Goal: Task Accomplishment & Management: Manage account settings

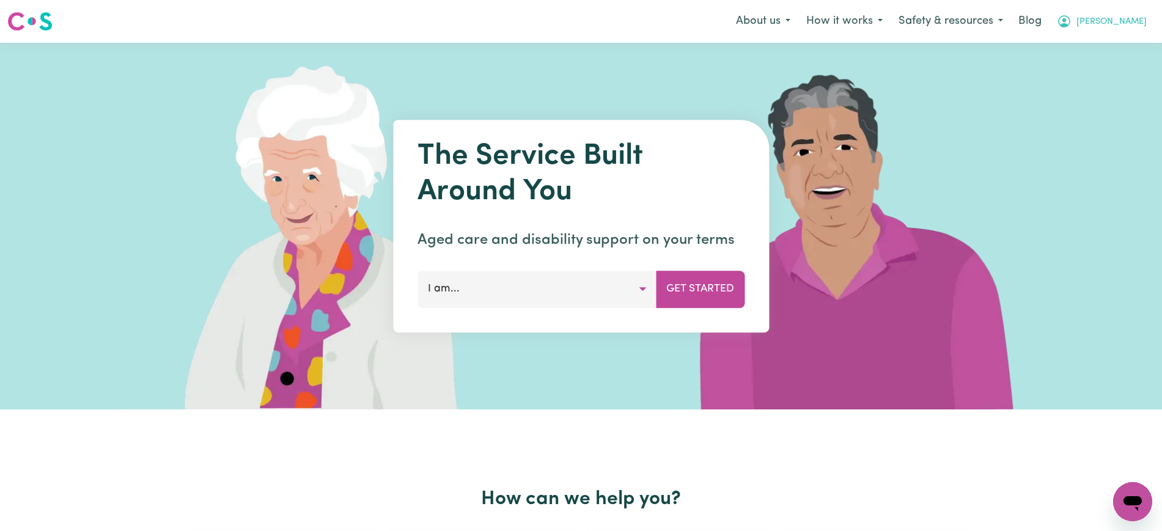
click at [1072, 26] on icon "My Account" at bounding box center [1064, 21] width 15 height 15
click at [1113, 46] on link "Admin Dashboard" at bounding box center [1106, 47] width 97 height 23
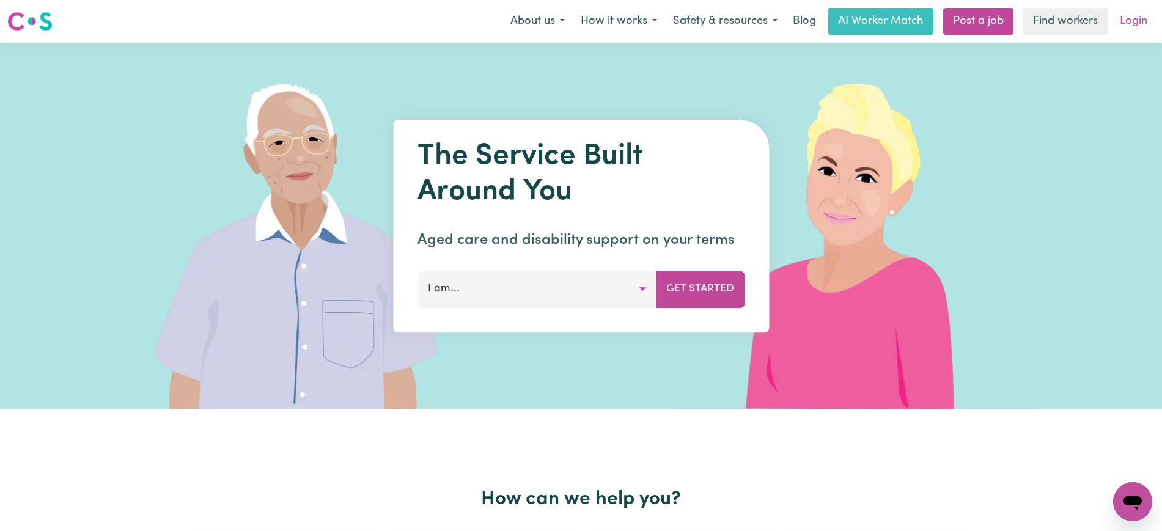
click at [1141, 24] on link "Login" at bounding box center [1134, 21] width 42 height 27
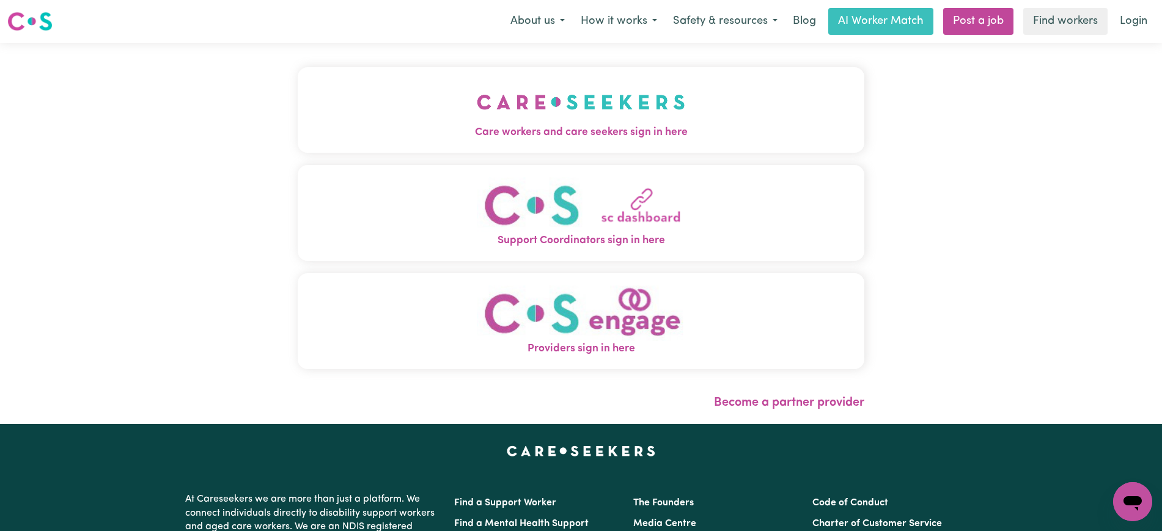
click at [531, 114] on img "Care workers and care seekers sign in here" at bounding box center [581, 101] width 209 height 45
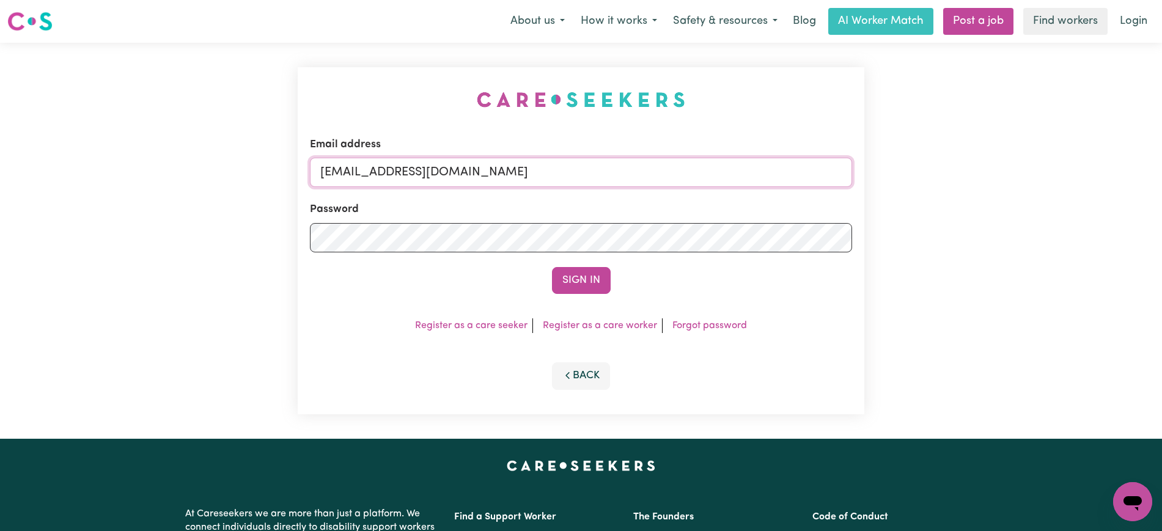
drag, startPoint x: 381, startPoint y: 171, endPoint x: 1131, endPoint y: 151, distance: 750.5
click at [1078, 171] on div "Email address superuser~WilliamAnthesYS@careseekers.com.au Password Sign In Reg…" at bounding box center [581, 241] width 1162 height 396
type input "SUPERUSER~deannemitchellknc@careseekers.com.au"
click at [552, 267] on button "Sign In" at bounding box center [581, 280] width 59 height 27
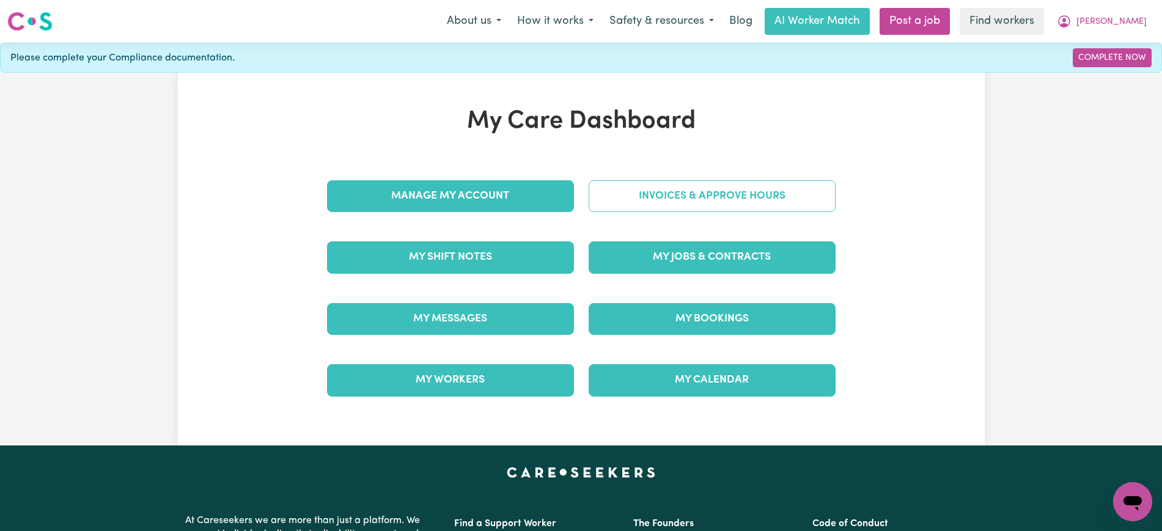
click at [701, 192] on link "Invoices & Approve Hours" at bounding box center [712, 196] width 247 height 32
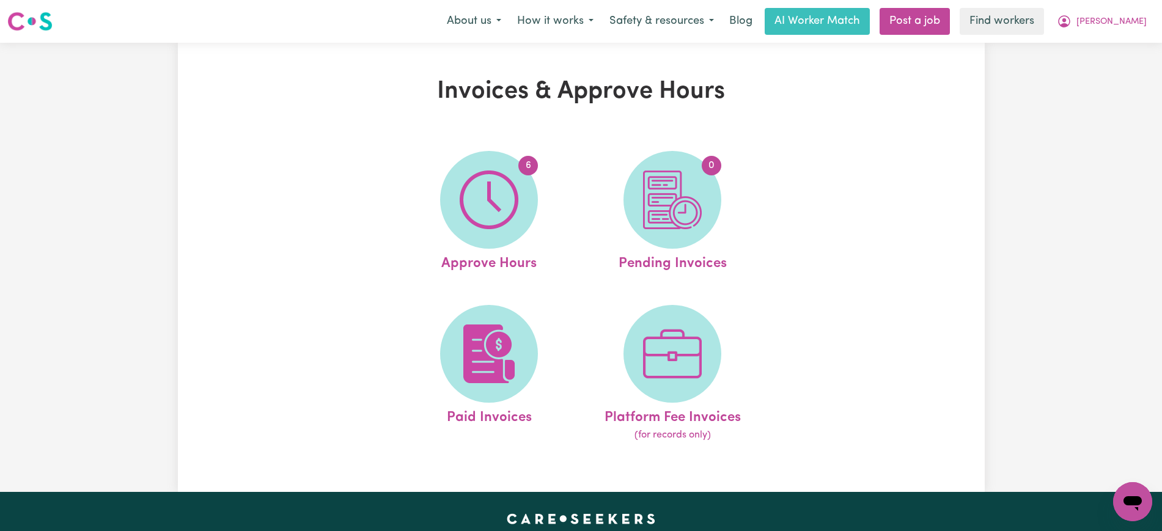
click at [474, 220] on img at bounding box center [489, 200] width 59 height 59
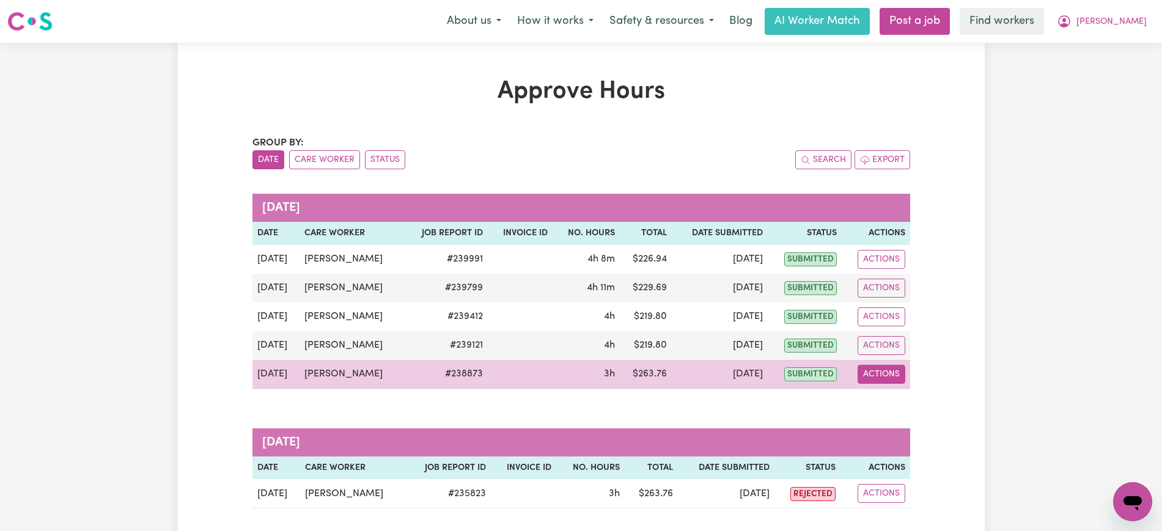
click at [887, 375] on button "Actions" at bounding box center [882, 374] width 48 height 19
click at [909, 399] on link "View Job Report" at bounding box center [912, 403] width 105 height 24
select select "pm"
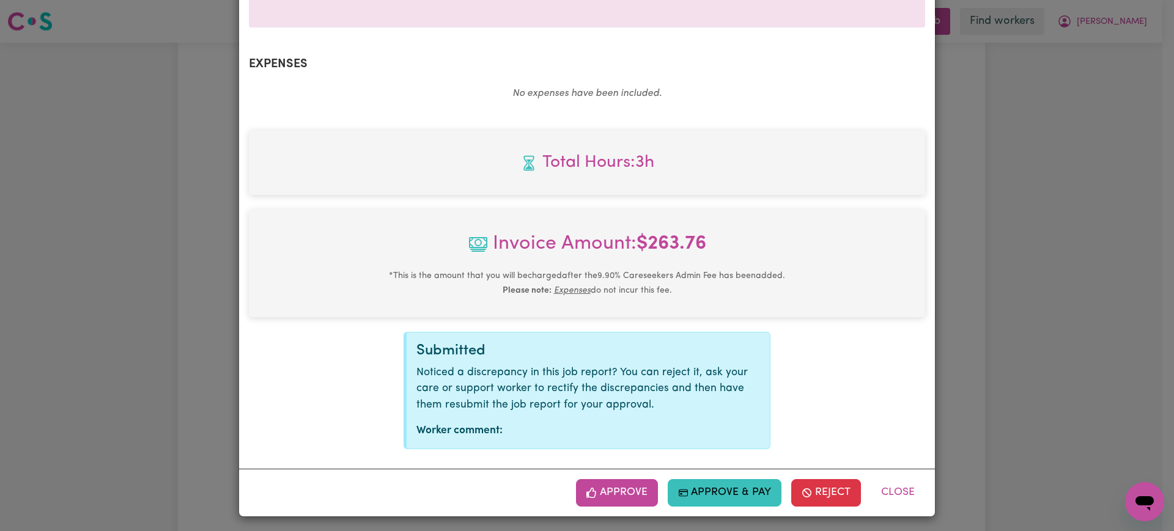
scroll to position [428, 0]
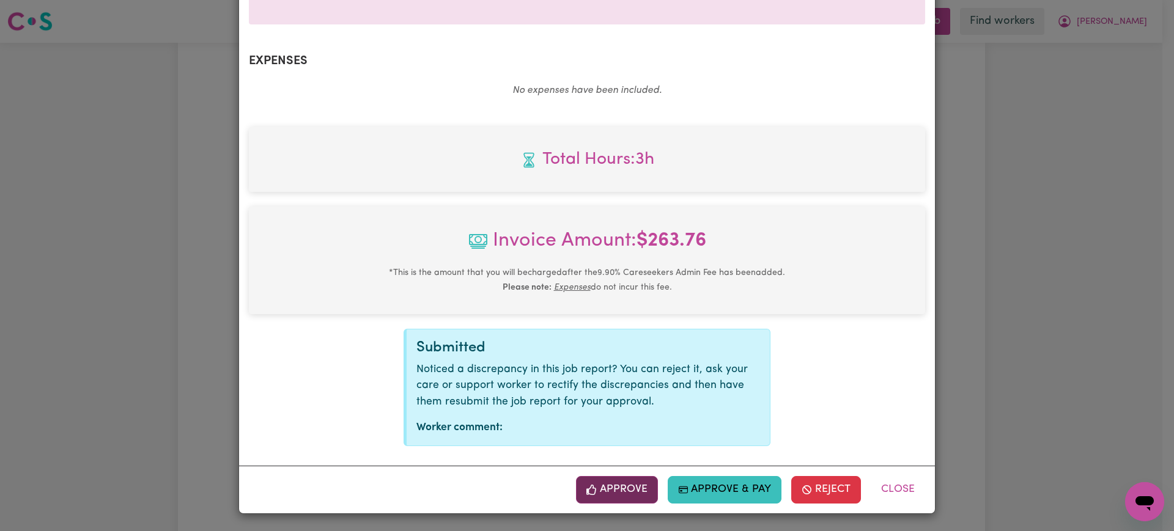
click at [613, 491] on button "Approve" at bounding box center [617, 489] width 82 height 27
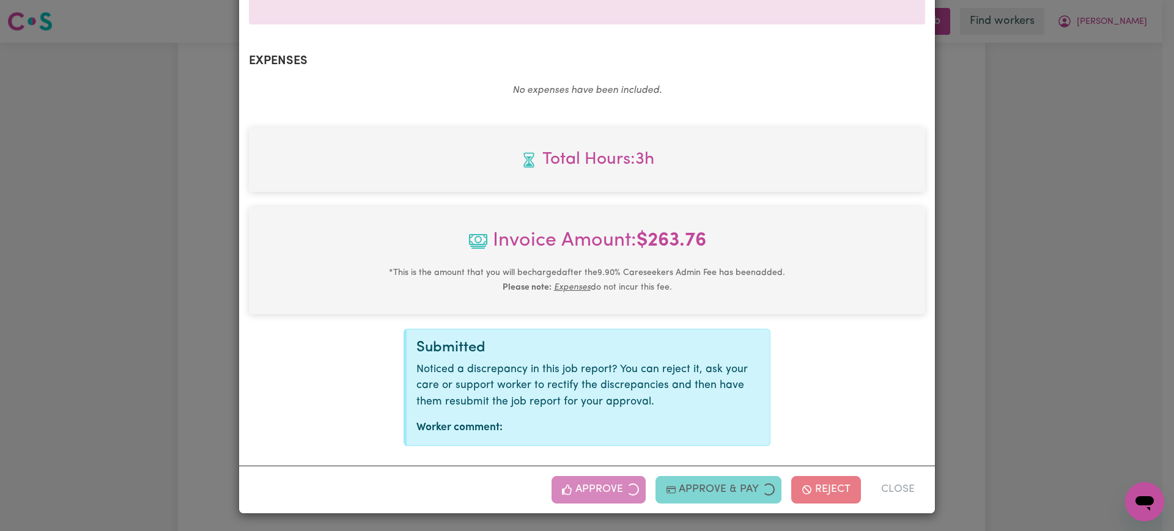
click at [1107, 297] on div "Job Report # 238873 - Celina West Summary Job report # 238873 Client name: Dean…" at bounding box center [587, 265] width 1174 height 531
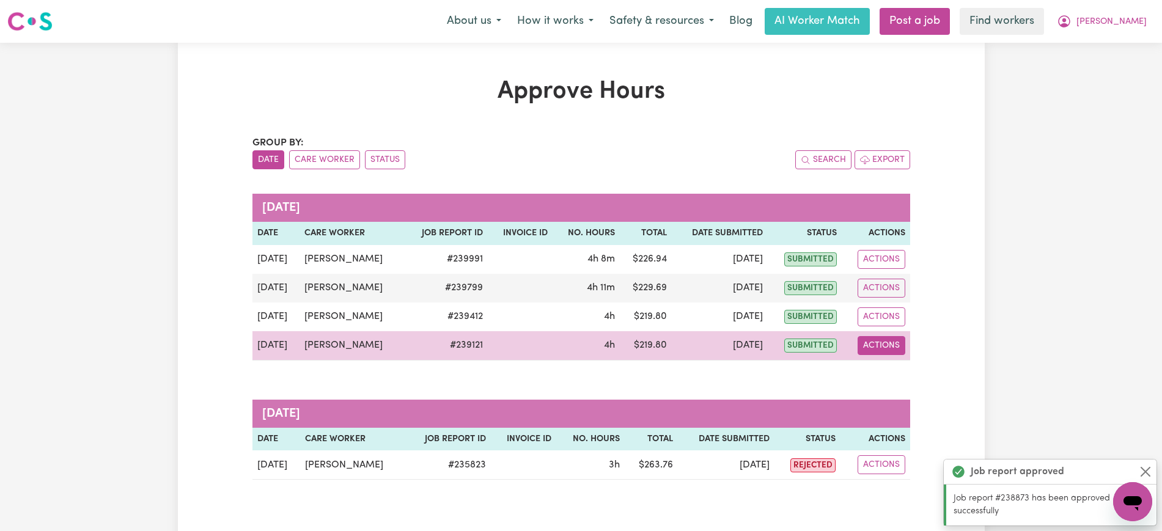
click at [893, 346] on button "Actions" at bounding box center [882, 345] width 48 height 19
click at [921, 374] on link "View Job Report" at bounding box center [912, 374] width 105 height 24
select select "pm"
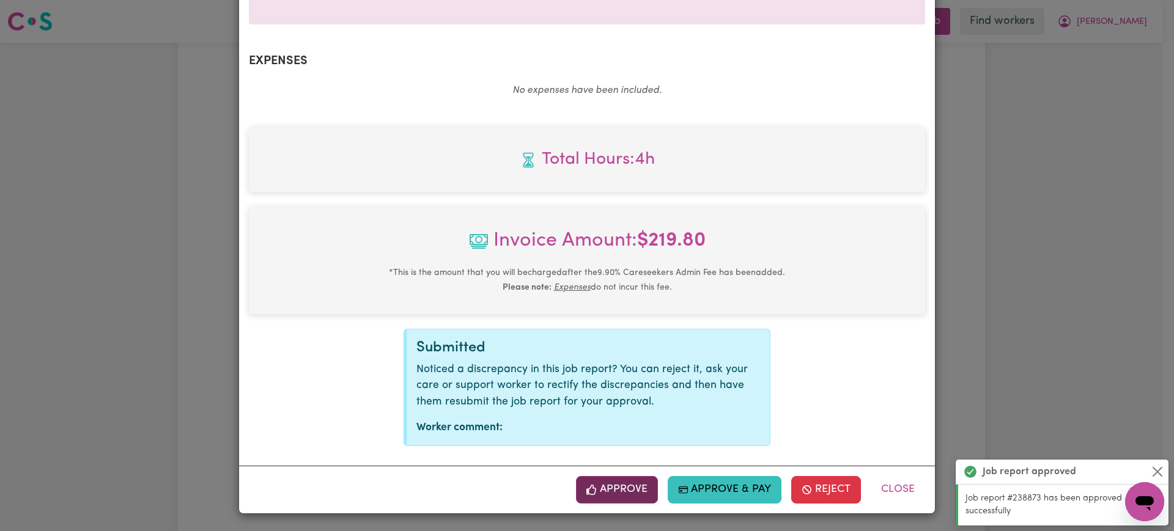
click at [621, 496] on button "Approve" at bounding box center [617, 489] width 82 height 27
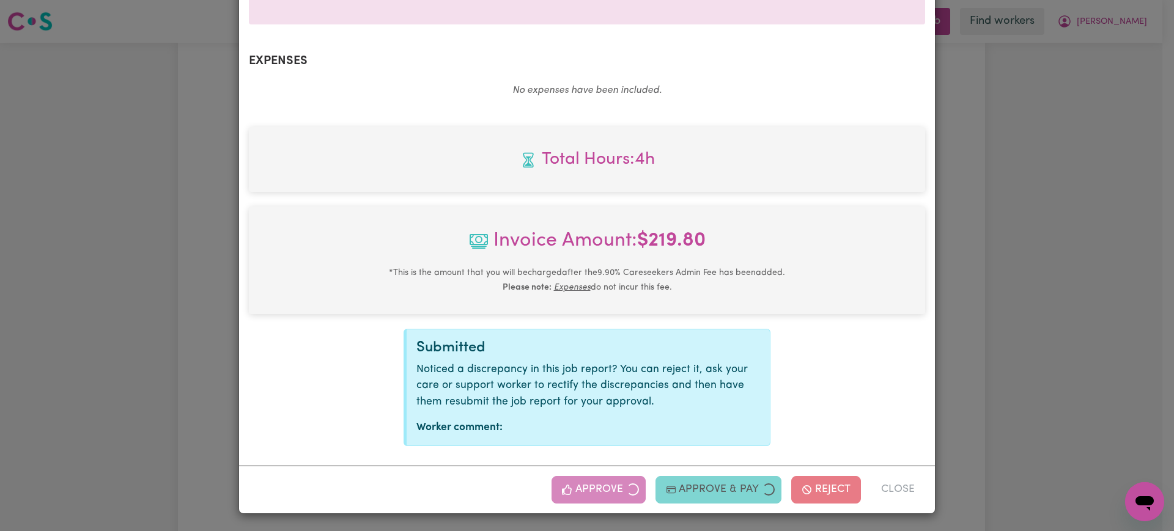
click at [1071, 220] on div "Job Report # 239121 - Celina West Summary Job report # 239121 Client name: Dean…" at bounding box center [587, 265] width 1174 height 531
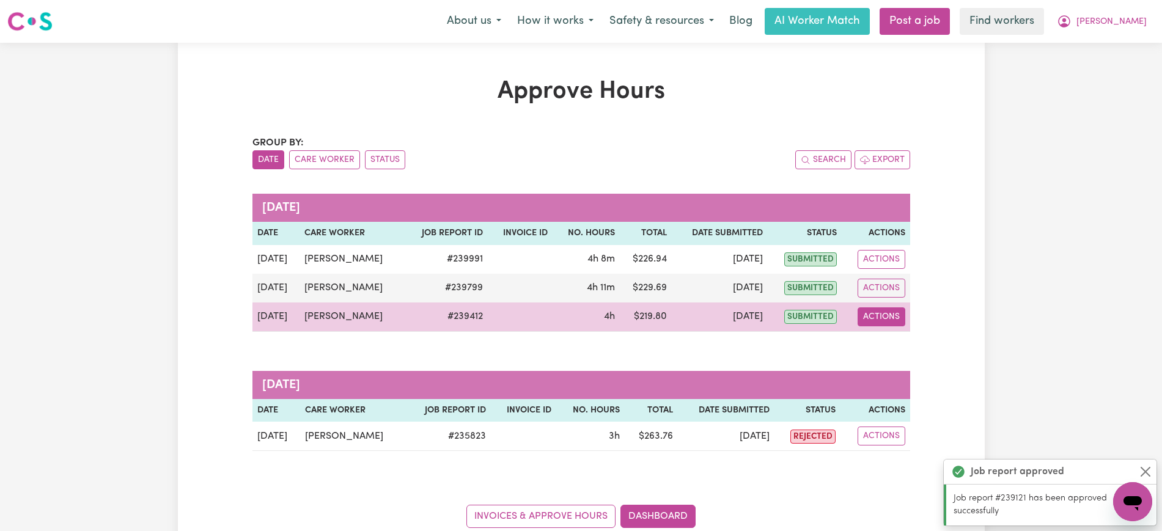
click at [874, 318] on button "Actions" at bounding box center [882, 317] width 48 height 19
click at [895, 347] on link "View Job Report" at bounding box center [912, 345] width 105 height 24
select select "pm"
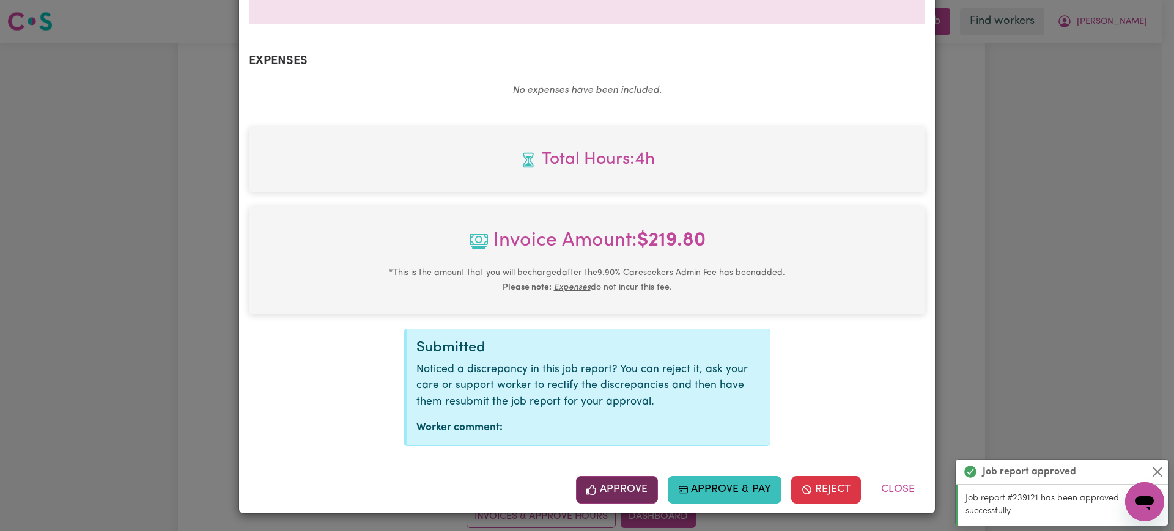
click at [622, 492] on button "Approve" at bounding box center [617, 489] width 82 height 27
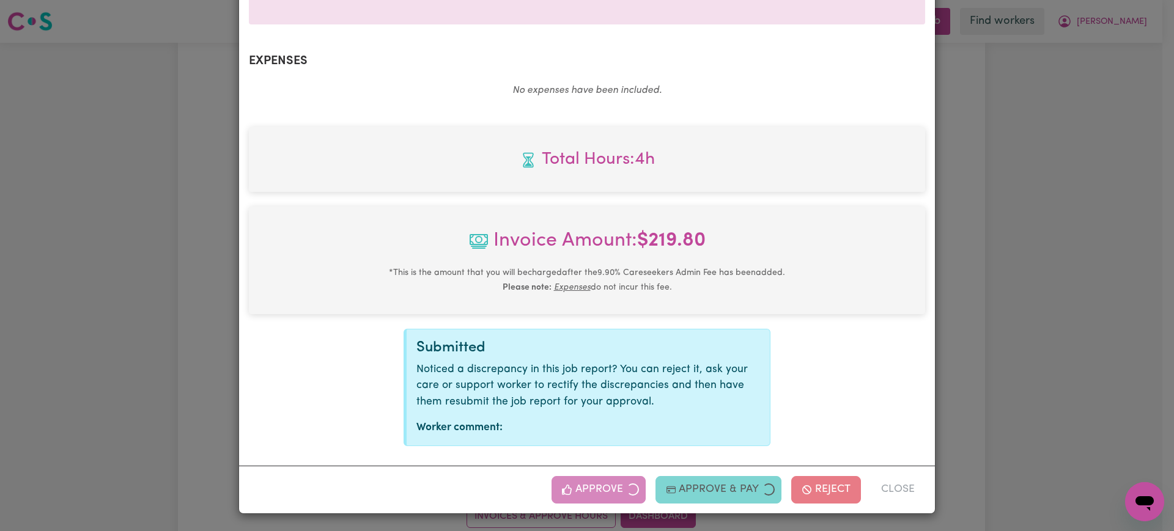
click at [1093, 245] on div "Job Report # 239412 - Celina West Summary Job report # 239412 Client name: Dean…" at bounding box center [587, 265] width 1174 height 531
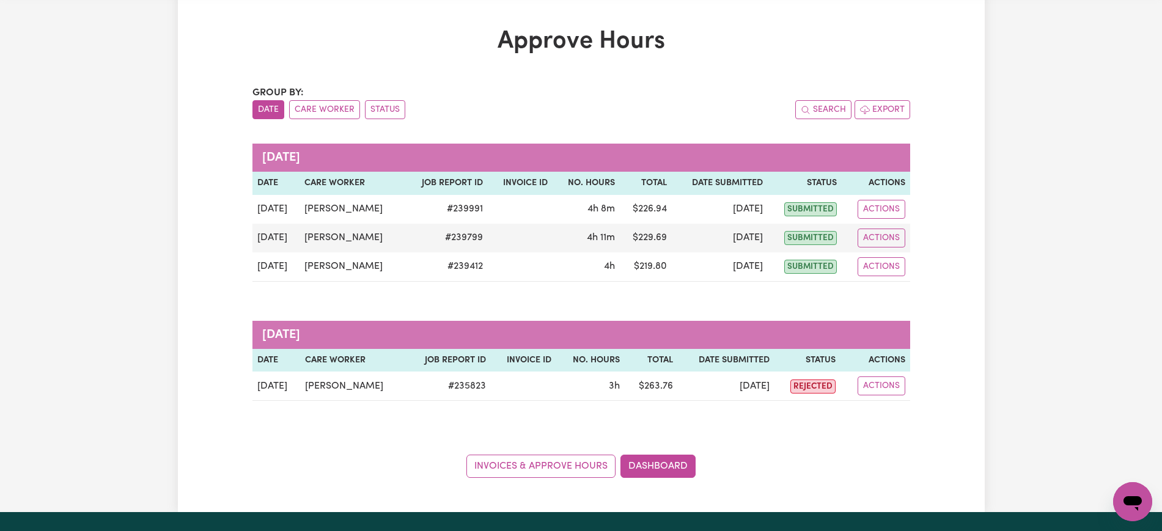
scroll to position [76, 0]
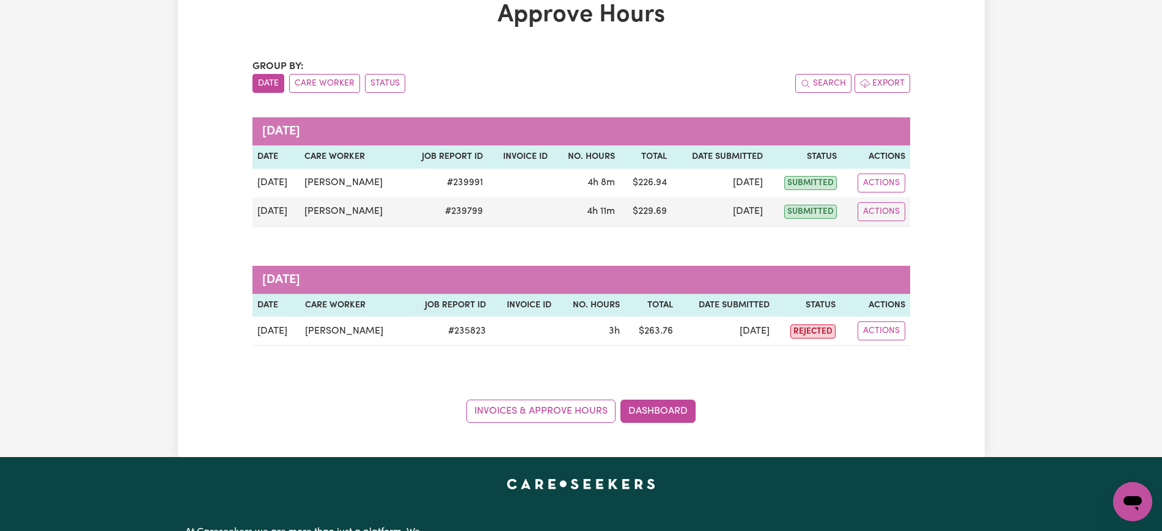
click at [645, 441] on div "Approve Hours Group by: Date Care Worker Status Search Export August 2025 Date …" at bounding box center [581, 211] width 807 height 491
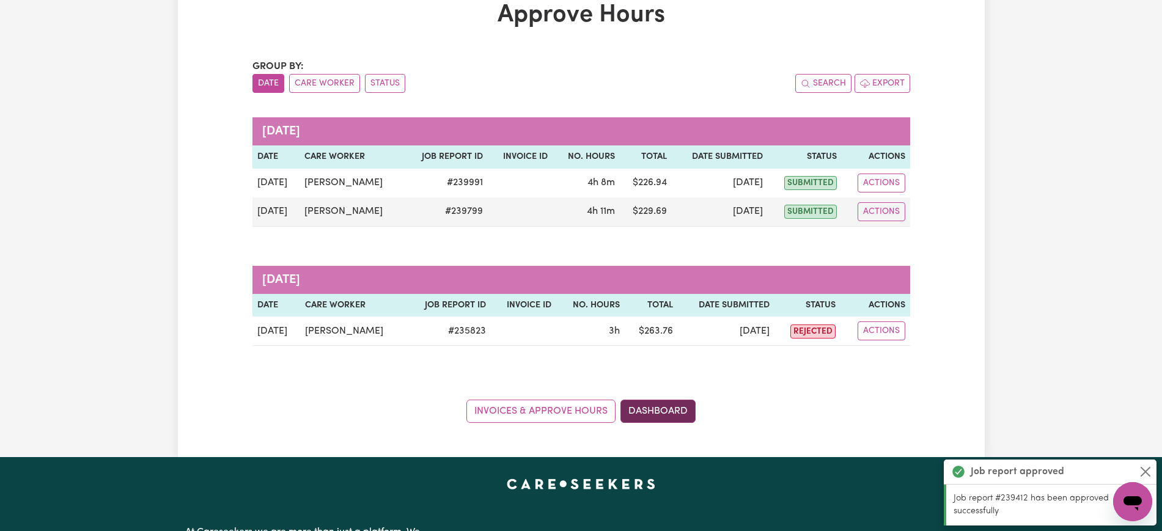
click at [666, 410] on link "Dashboard" at bounding box center [658, 411] width 75 height 23
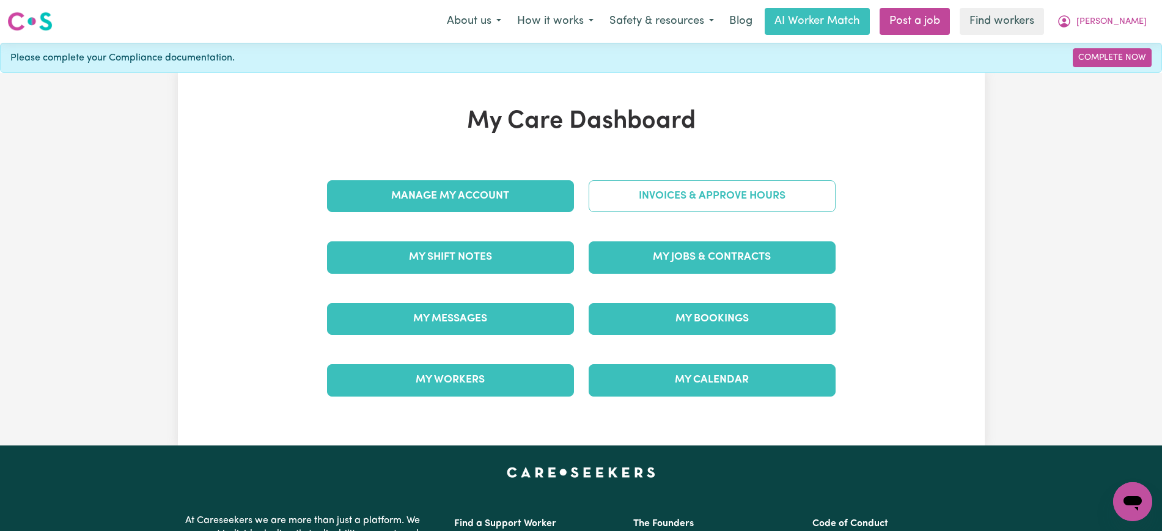
click at [680, 189] on link "Invoices & Approve Hours" at bounding box center [712, 196] width 247 height 32
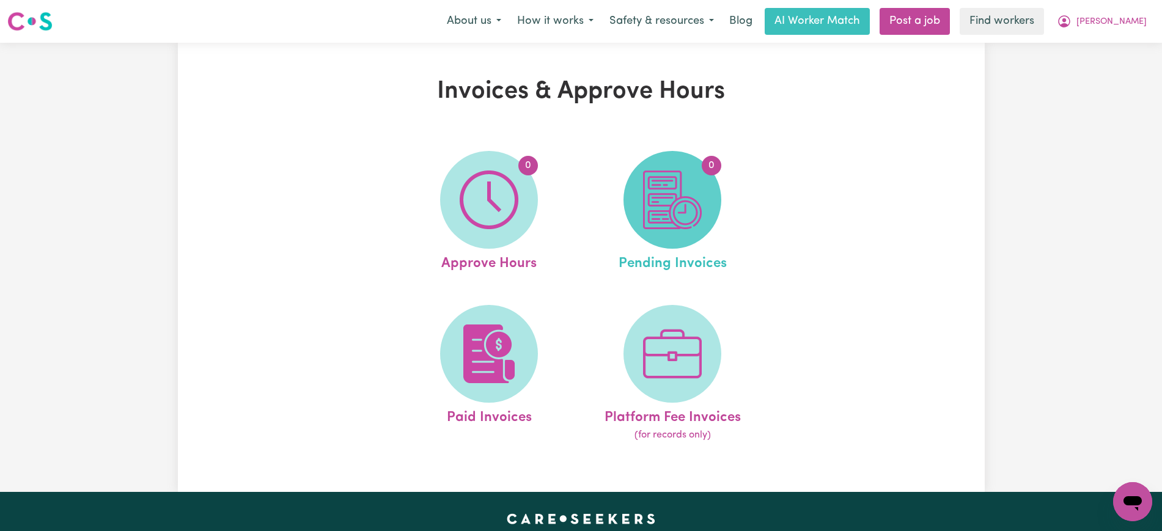
click at [671, 210] on img at bounding box center [672, 200] width 59 height 59
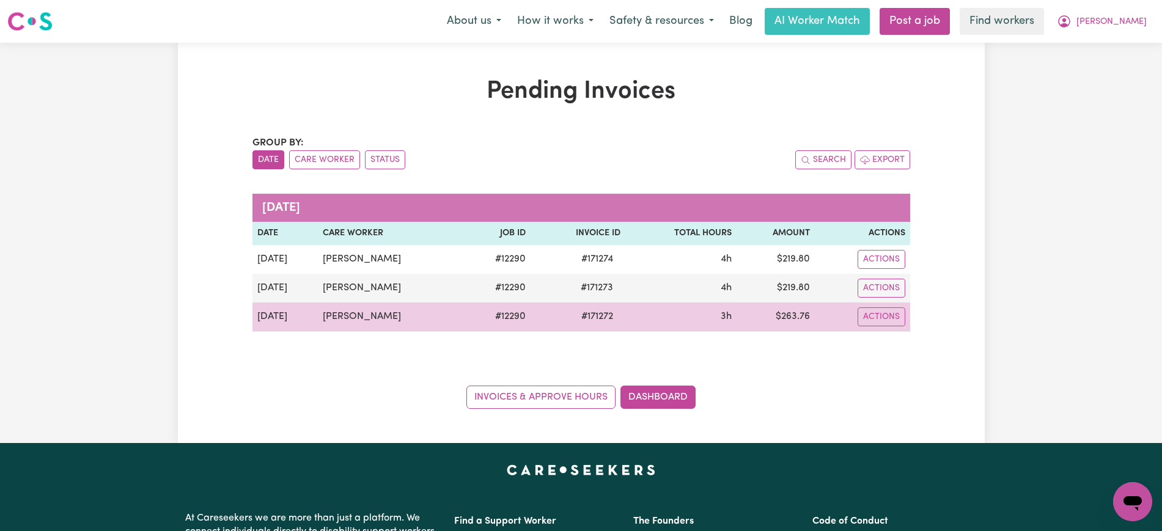
click at [596, 317] on span "# 171272" at bounding box center [597, 316] width 46 height 15
click at [596, 315] on span "# 171272" at bounding box center [597, 316] width 46 height 15
click at [591, 315] on span "# 171272" at bounding box center [597, 316] width 46 height 15
click at [593, 315] on span "# 171272" at bounding box center [597, 316] width 46 height 15
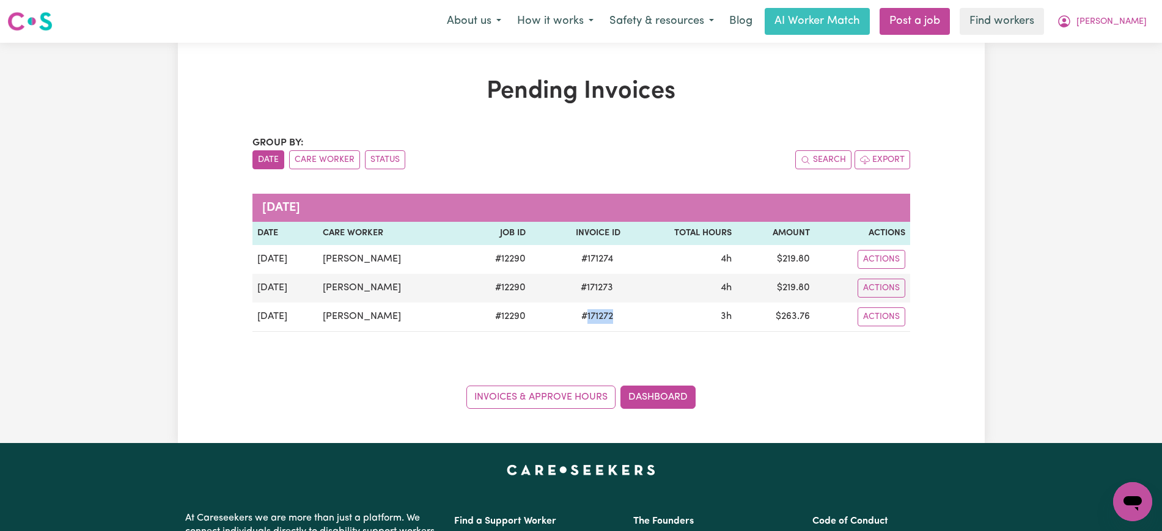
copy span "171272"
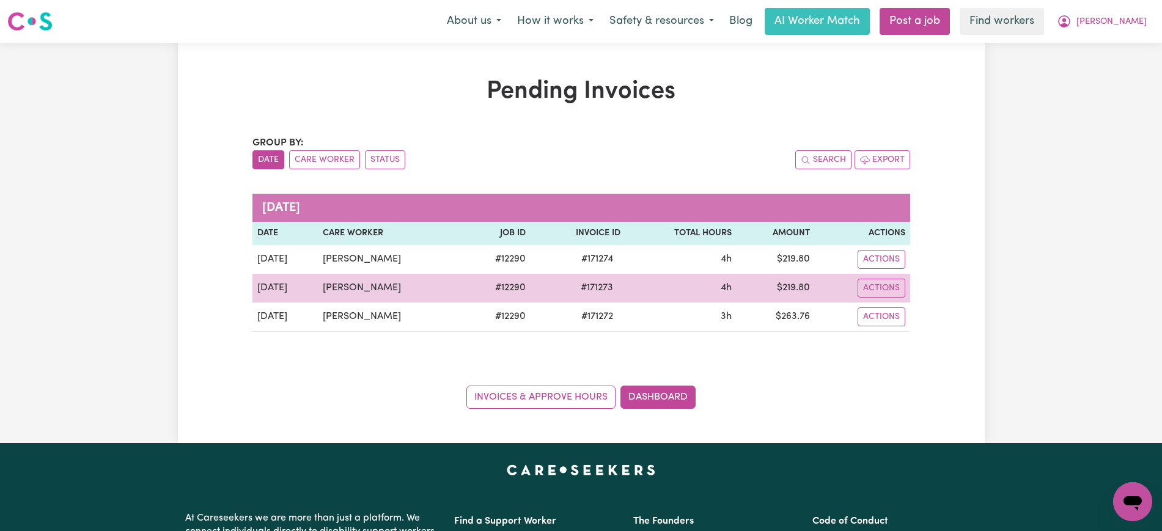
click at [594, 288] on span "# 171273" at bounding box center [597, 288] width 47 height 15
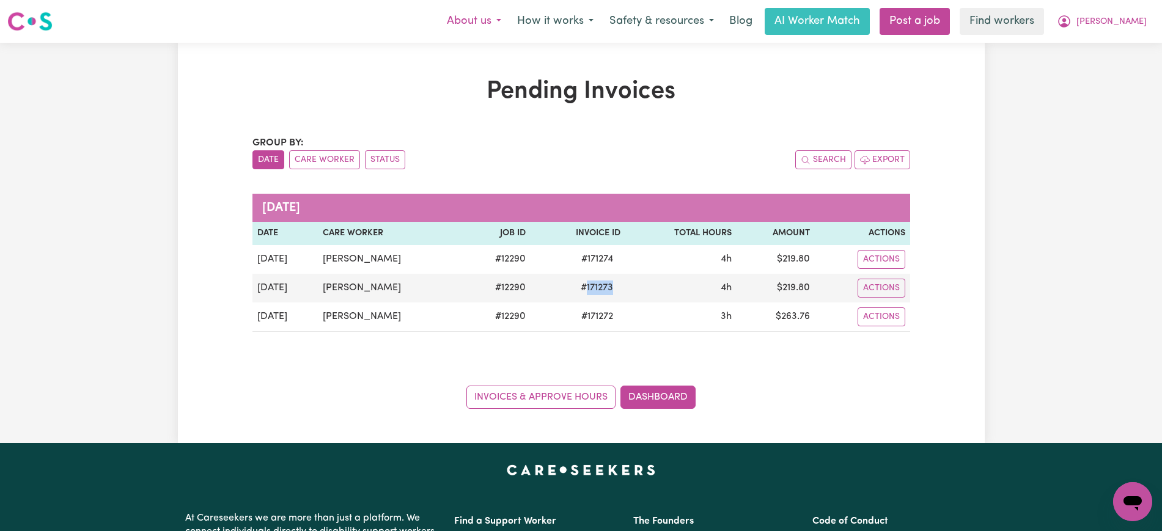
copy span "171273"
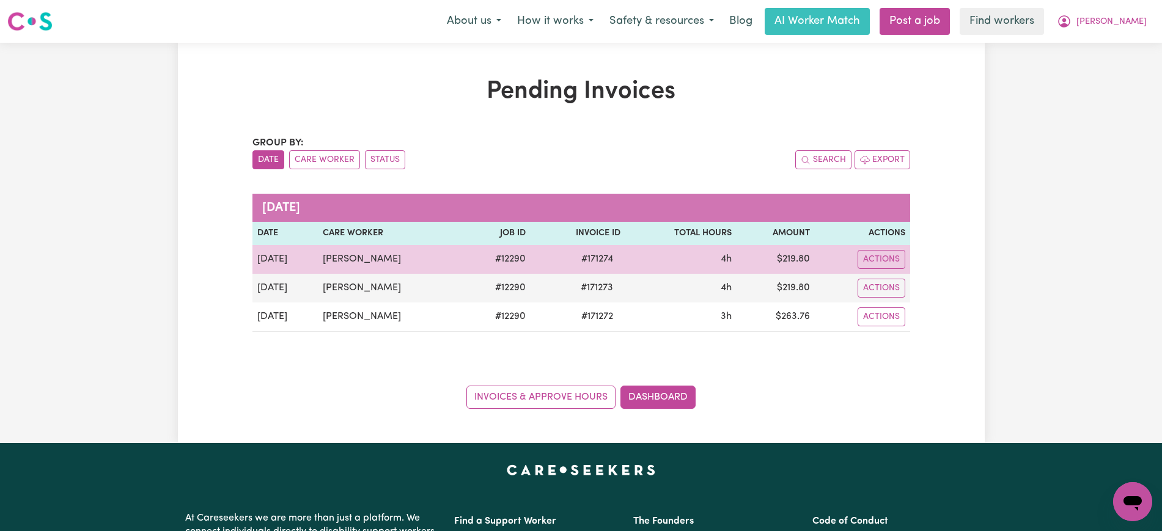
click at [588, 266] on span "# 171274" at bounding box center [597, 259] width 46 height 15
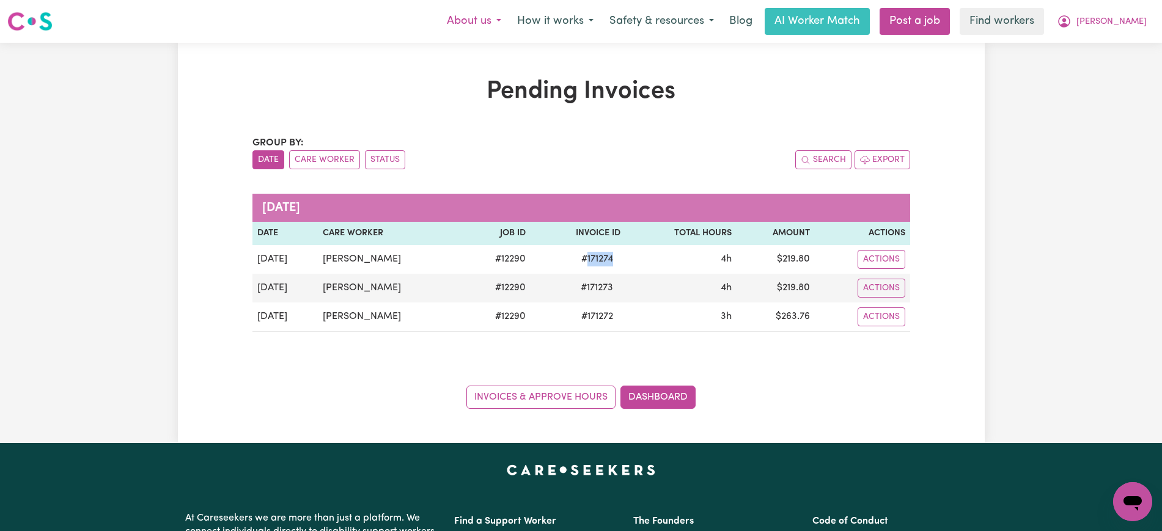
copy span "171274"
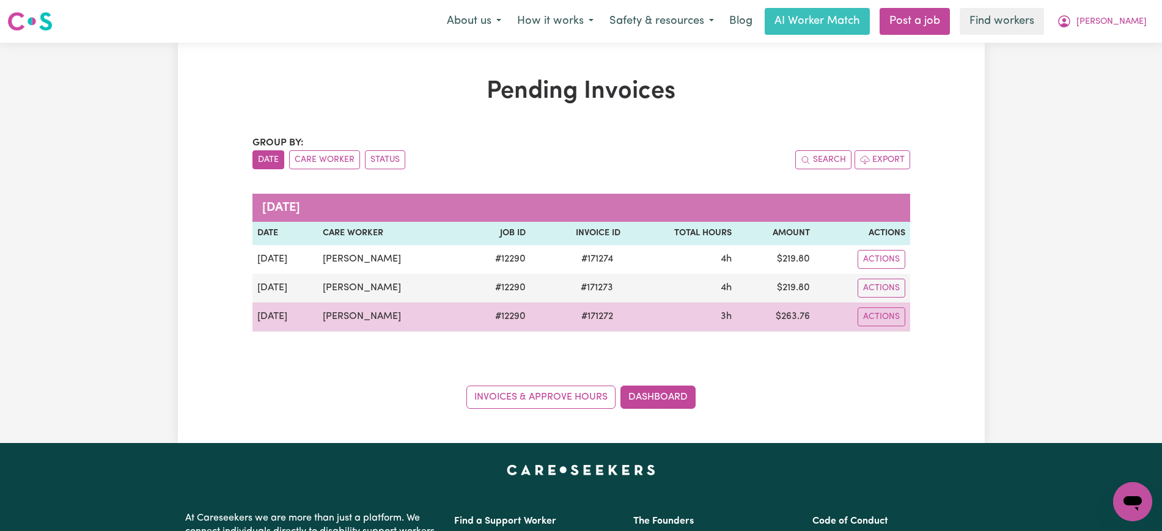
click at [792, 313] on td "$ 263.76" at bounding box center [776, 317] width 78 height 29
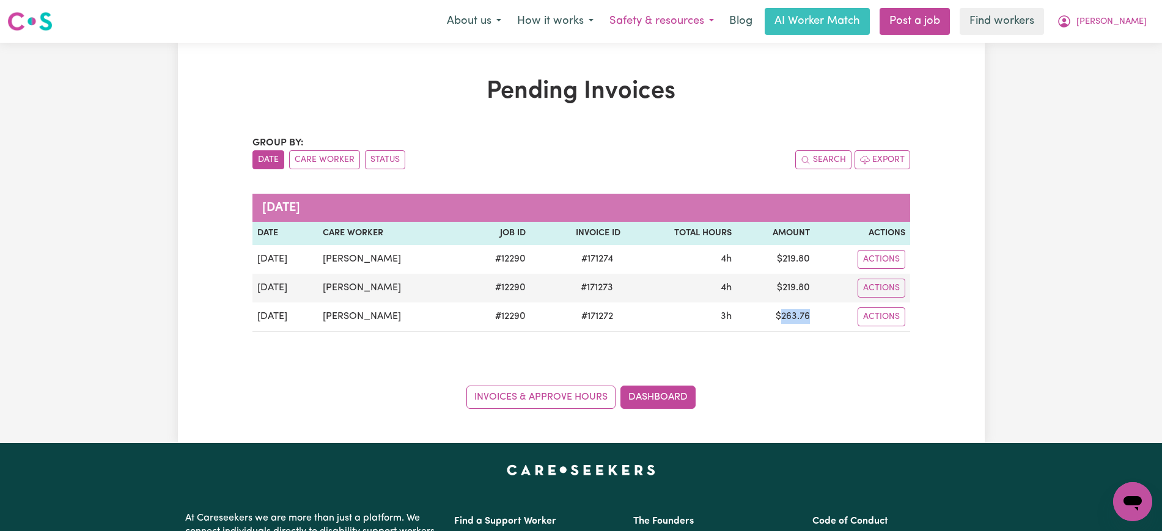
copy td "263.76"
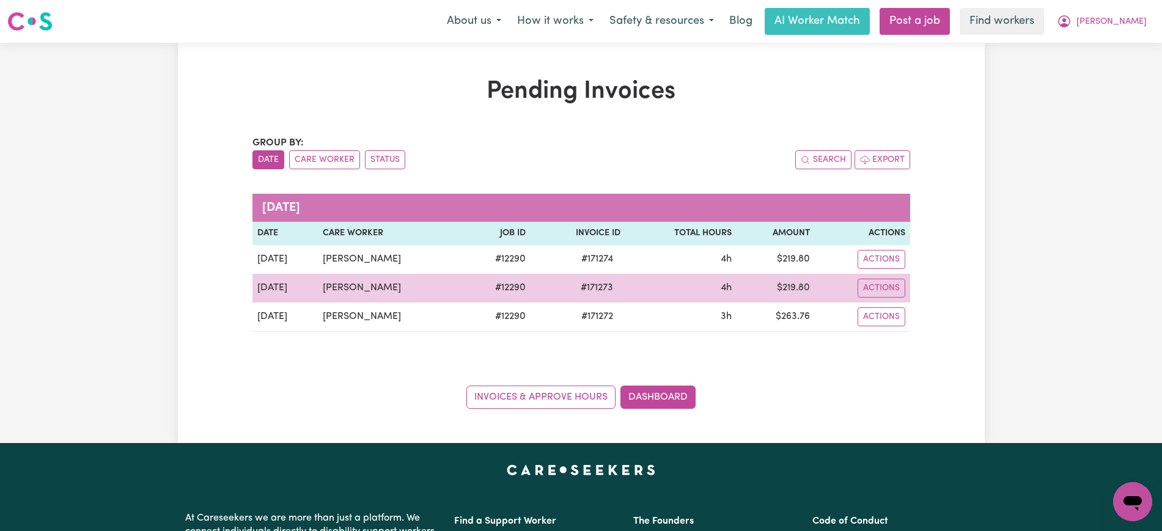
click at [797, 295] on td "$ 219.80" at bounding box center [776, 288] width 78 height 29
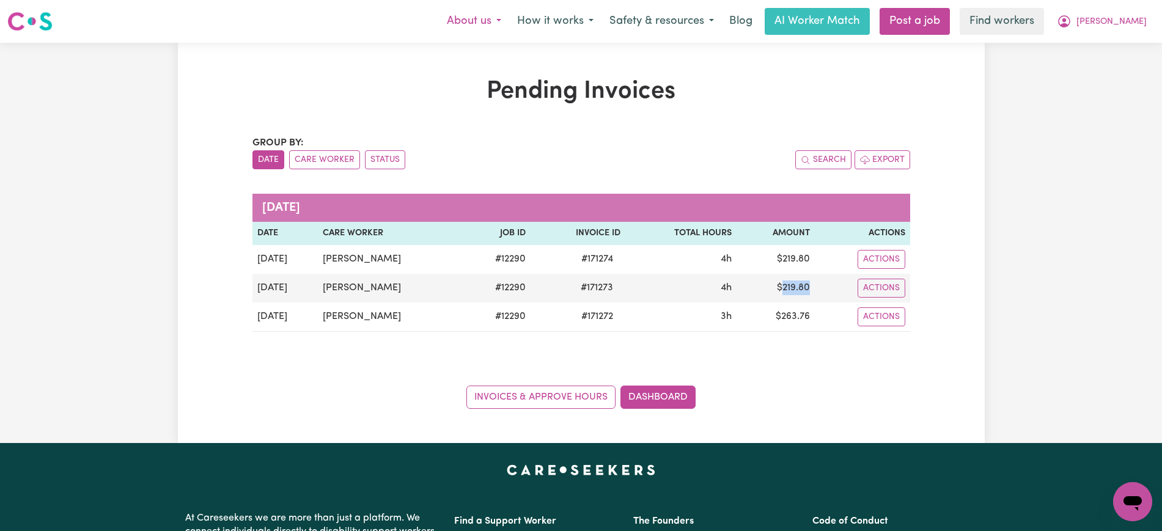
copy td "219.80"
click at [1117, 20] on span "Deanne" at bounding box center [1112, 21] width 70 height 13
click at [1115, 67] on link "Logout" at bounding box center [1106, 70] width 97 height 23
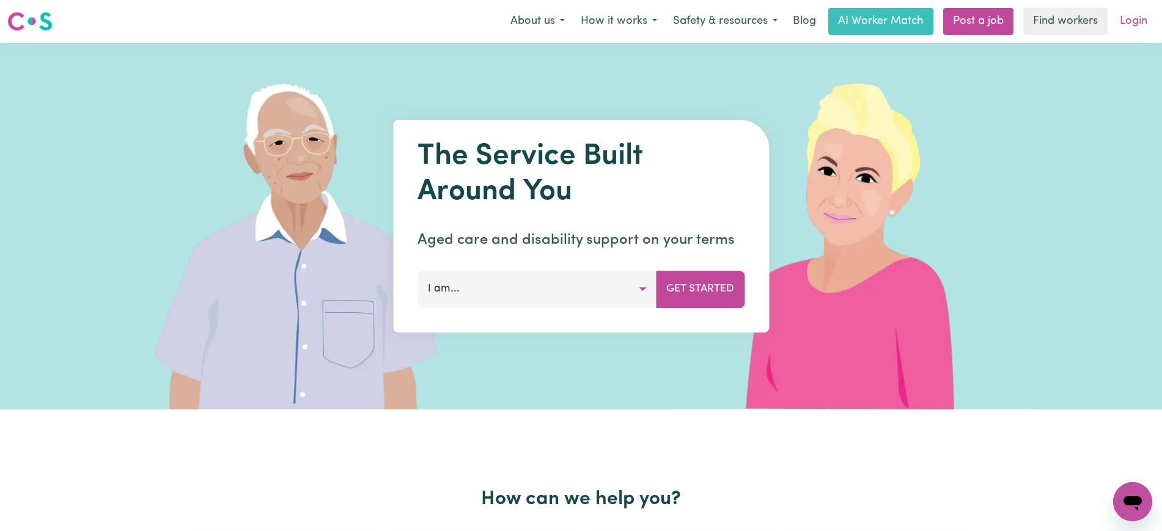
click at [1139, 25] on link "Login" at bounding box center [1134, 21] width 42 height 27
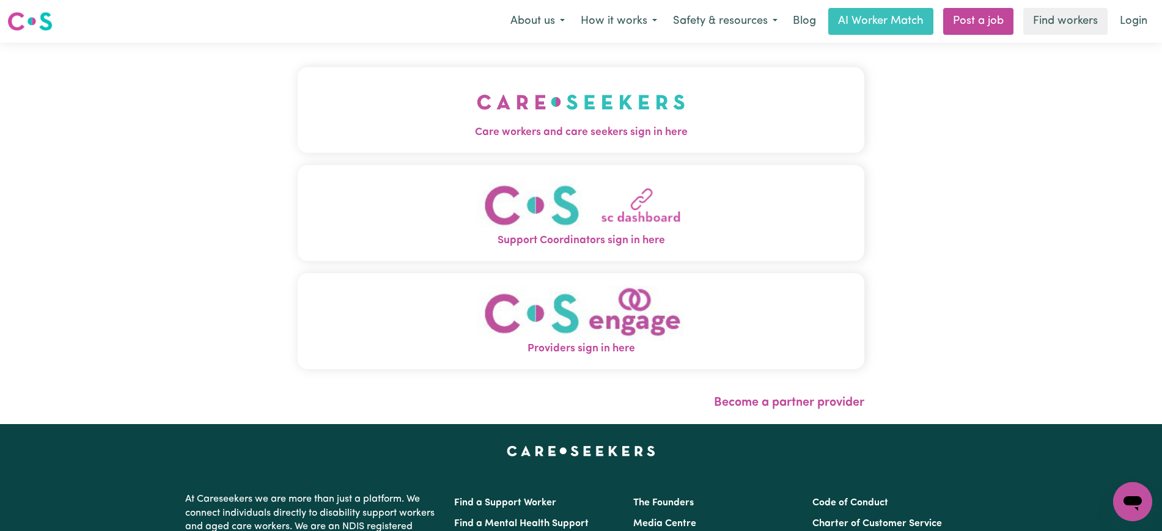
click at [637, 132] on span "Care workers and care seekers sign in here" at bounding box center [581, 133] width 567 height 16
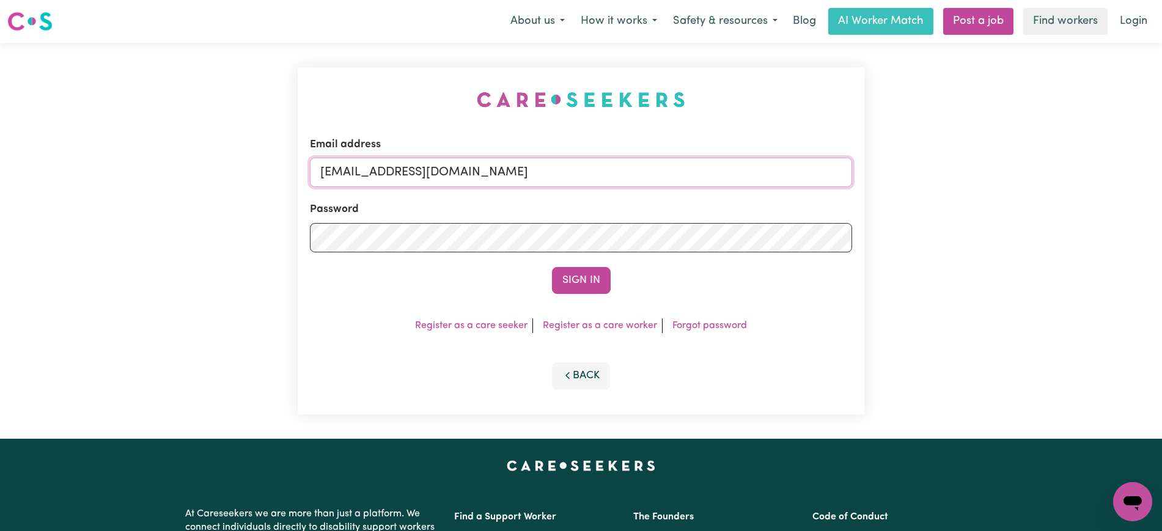
drag, startPoint x: 397, startPoint y: 168, endPoint x: 1021, endPoint y: 167, distance: 624.3
click at [1021, 167] on div "Email address SUPERUSER~deannemitchellknc@careseekers.com.au Password Sign In R…" at bounding box center [581, 241] width 1162 height 396
type input "superuser~jenniferhostknc@careseekers.com.au"
click at [552, 267] on button "Sign In" at bounding box center [581, 280] width 59 height 27
